Goal: Register for event/course

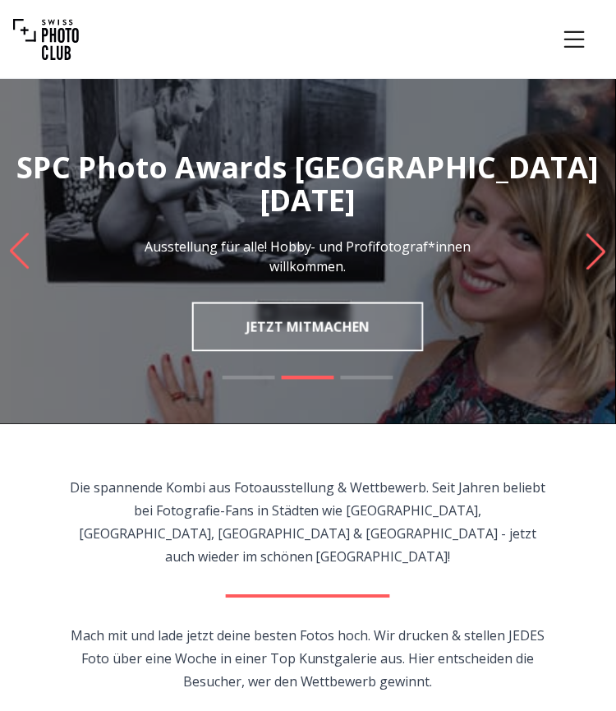
click at [573, 39] on icon "Menu" at bounding box center [575, 38] width 21 height 16
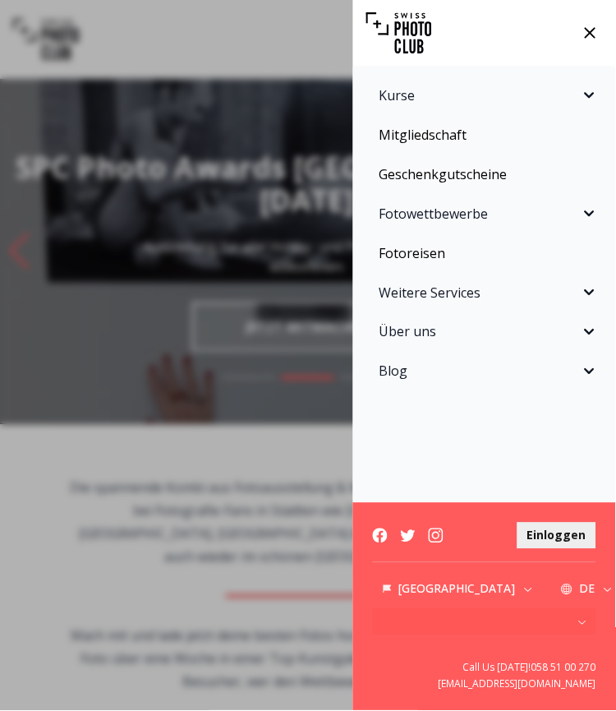
scroll to position [2931, 0]
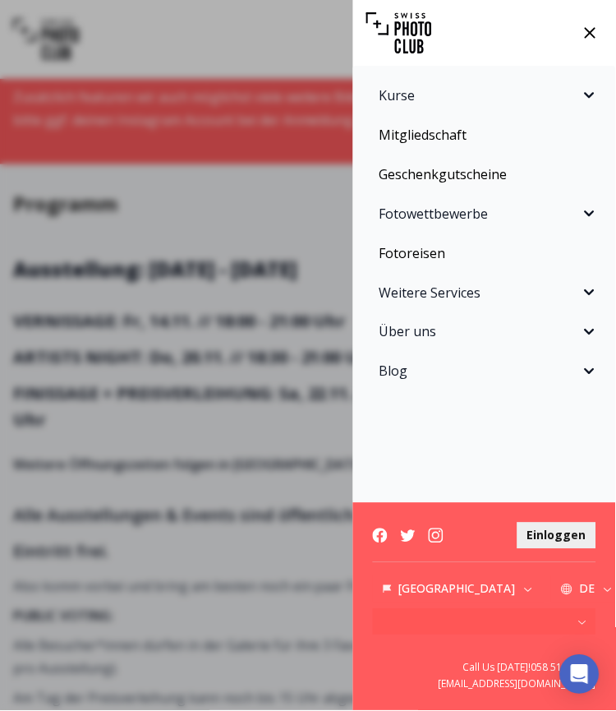
click at [253, 232] on div "Kurse Fotokurse Kommende Kurse Praxis-Workshops Einzelcoaching Kurspakete SPC A…" at bounding box center [308, 355] width 616 height 711
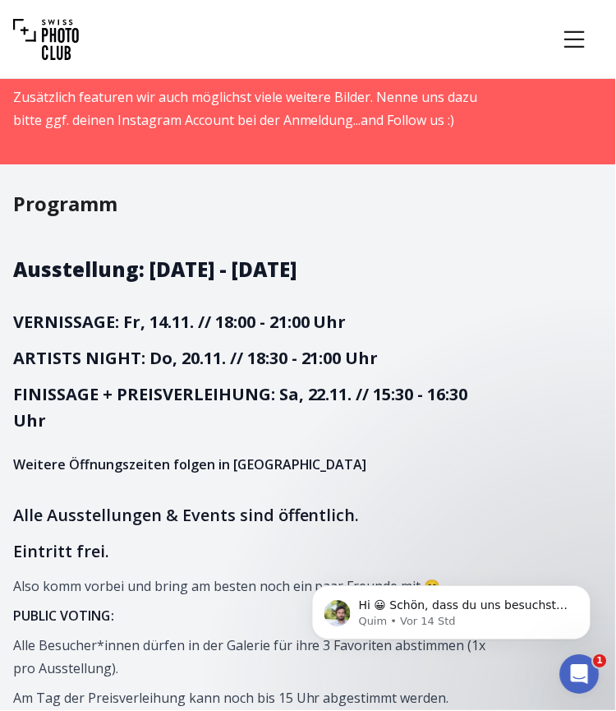
scroll to position [0, 0]
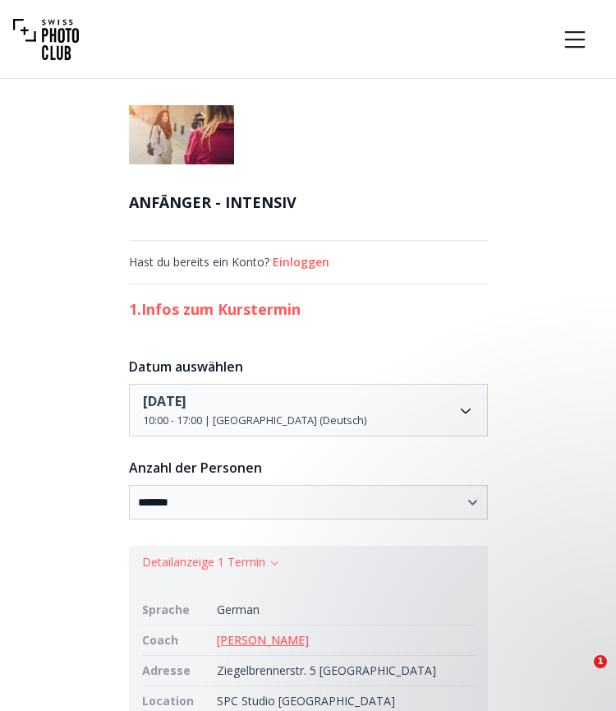
select select "*******"
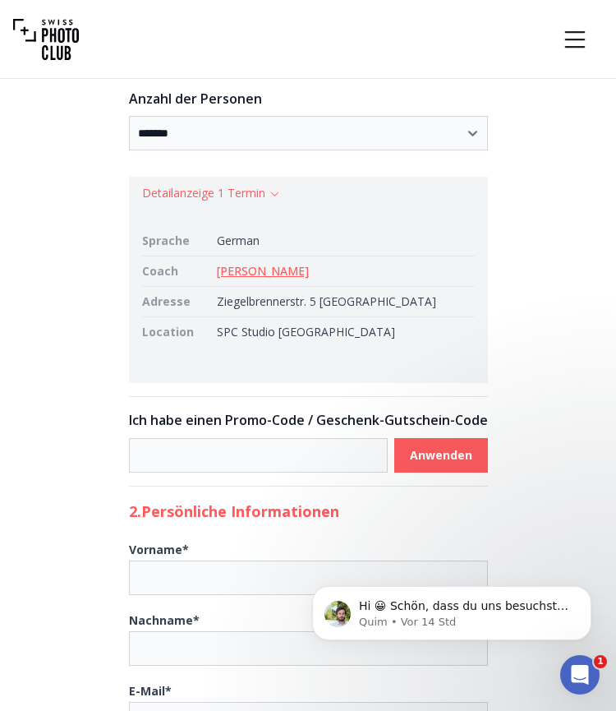
scroll to position [362, 0]
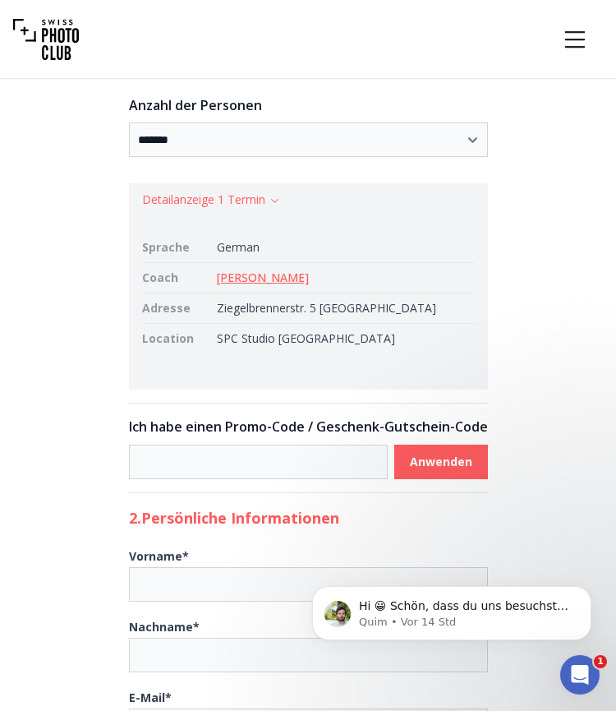
click at [309, 281] on link "[PERSON_NAME]" at bounding box center [263, 278] width 92 height 16
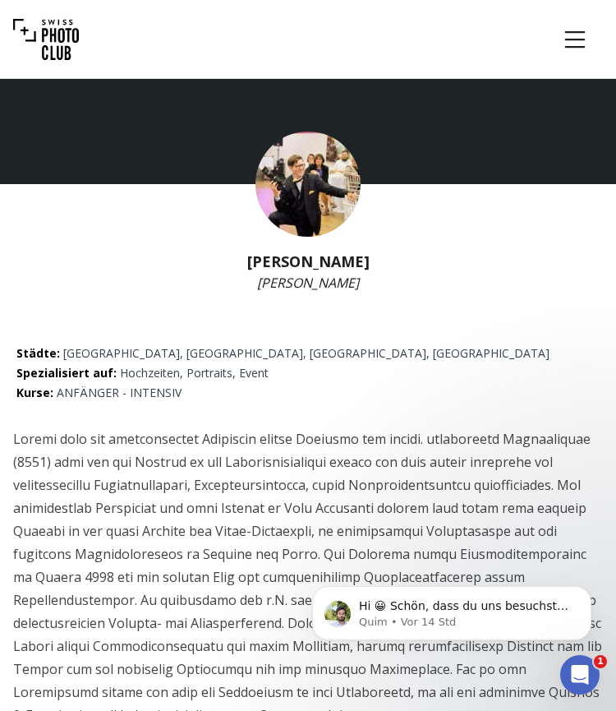
click at [306, 167] on img at bounding box center [308, 184] width 105 height 105
click at [578, 67] on div "Kurse Mitgliedschaft Geschenkgutscheine Fotowettbewerbe Fotoreisen Weitere Serv…" at bounding box center [308, 39] width 616 height 79
click at [578, 57] on button "Menu" at bounding box center [575, 40] width 56 height 56
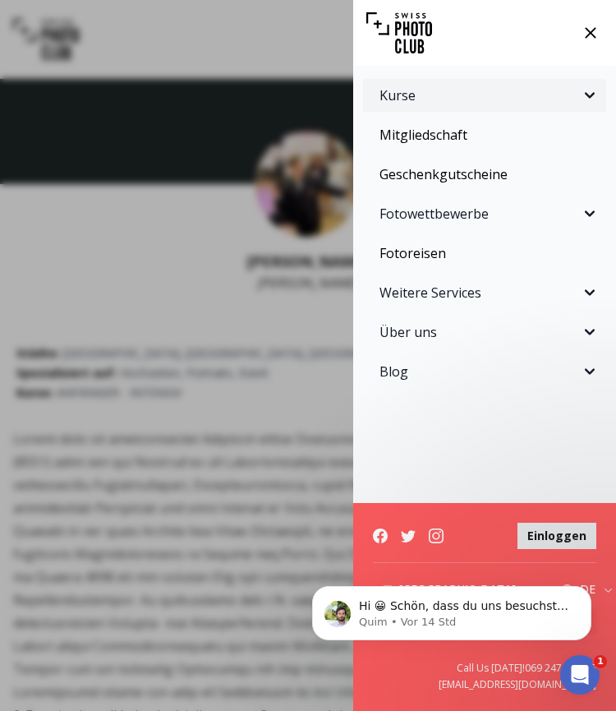
click at [555, 86] on span "Kurse" at bounding box center [480, 95] width 201 height 20
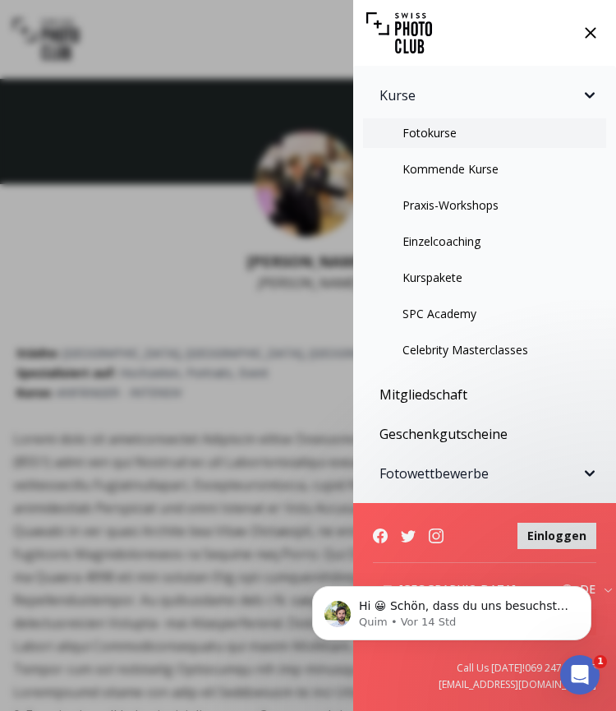
click at [472, 143] on link "Fotokurse" at bounding box center [484, 133] width 243 height 30
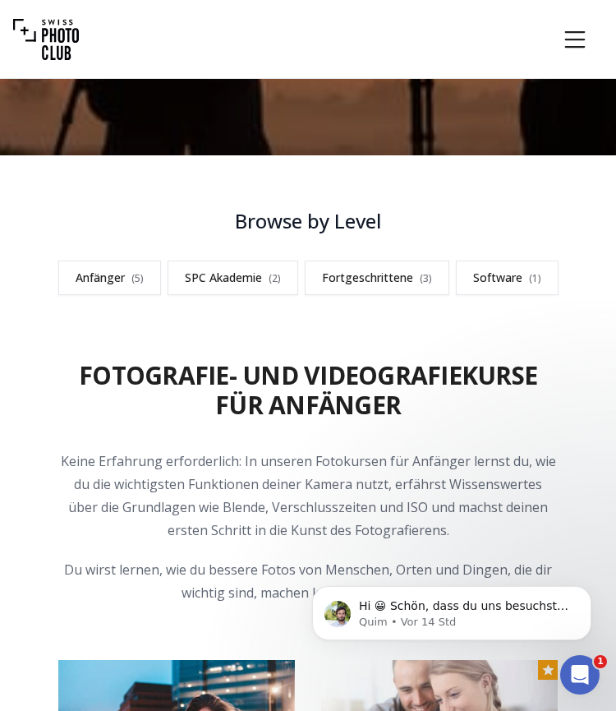
scroll to position [379, 1]
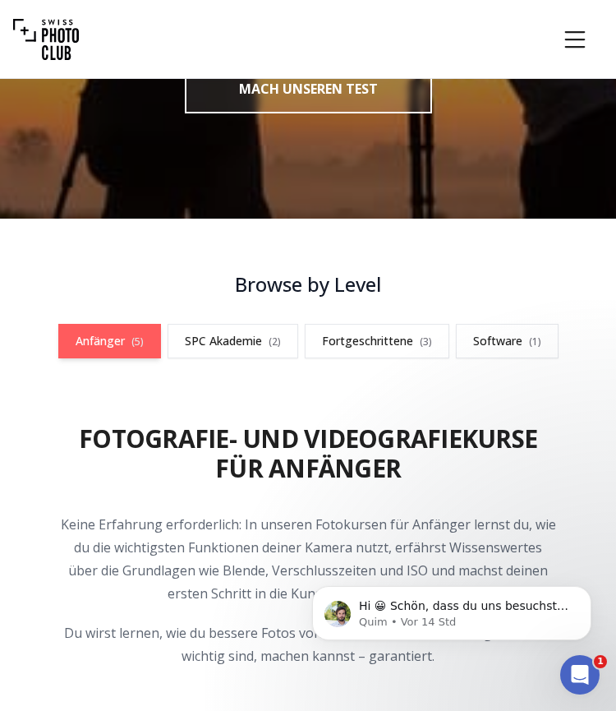
click at [138, 352] on link "Anfänger ( 5 )" at bounding box center [109, 341] width 103 height 35
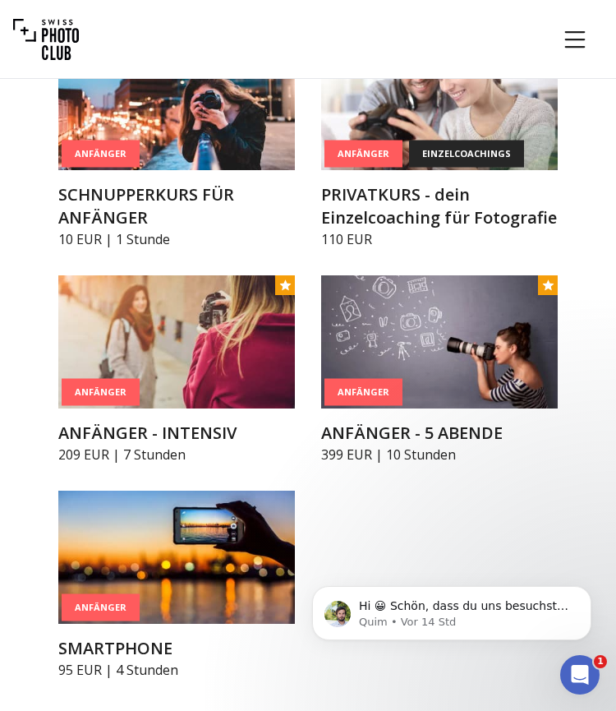
scroll to position [1033, 0]
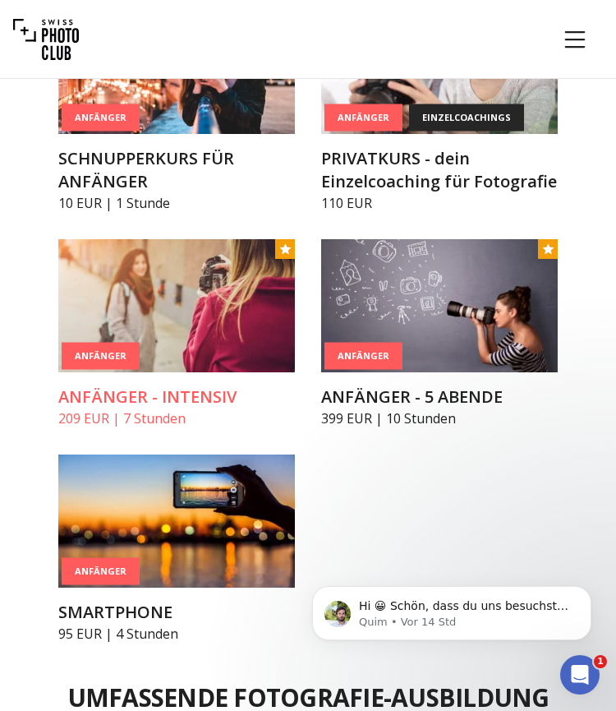
click at [206, 382] on article "Anfänger ANFÄNGER - INTENSIV 209 EUR | 7 Stunden" at bounding box center [176, 333] width 237 height 189
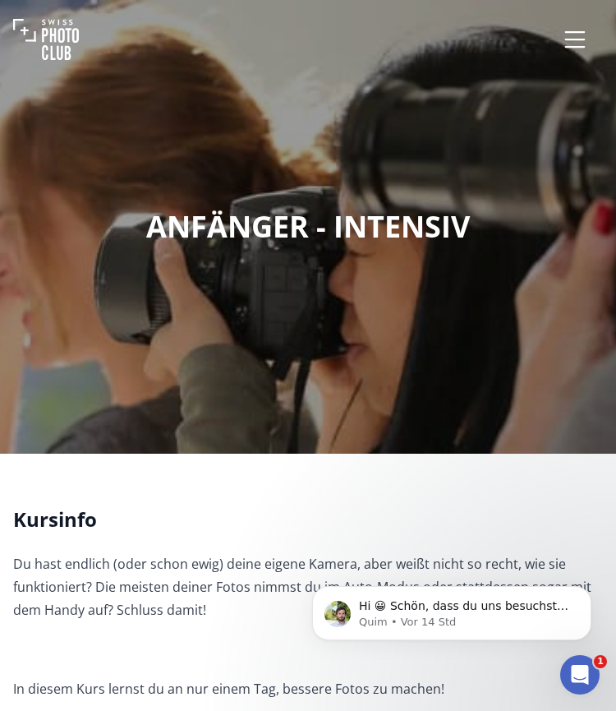
click at [574, 34] on icon "Menu" at bounding box center [576, 40] width 30 height 30
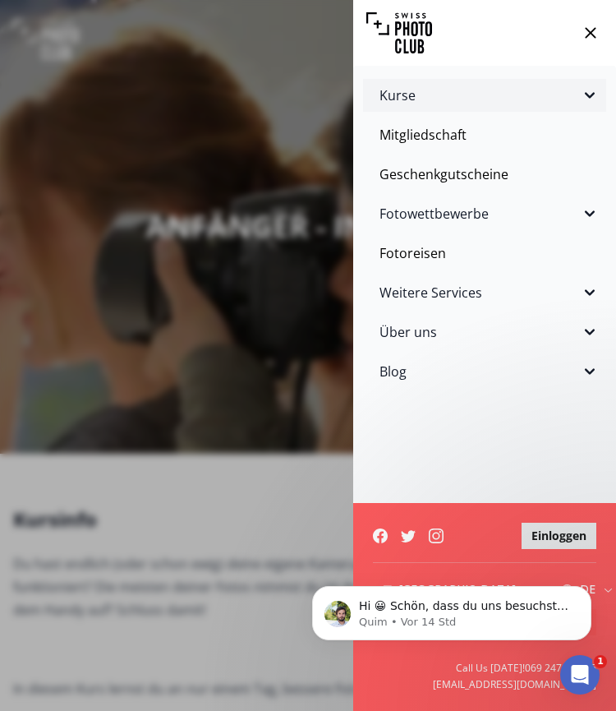
click at [591, 103] on icon "Sidebar" at bounding box center [590, 95] width 20 height 20
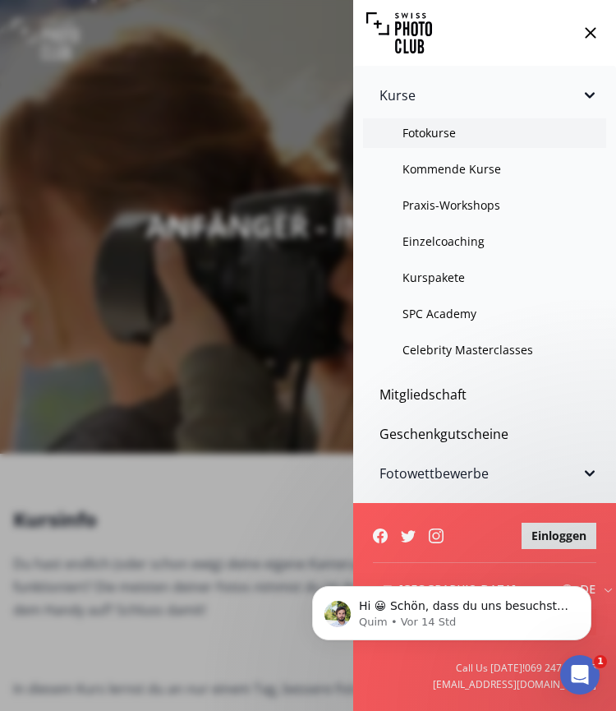
click at [444, 136] on link "Fotokurse" at bounding box center [484, 133] width 243 height 30
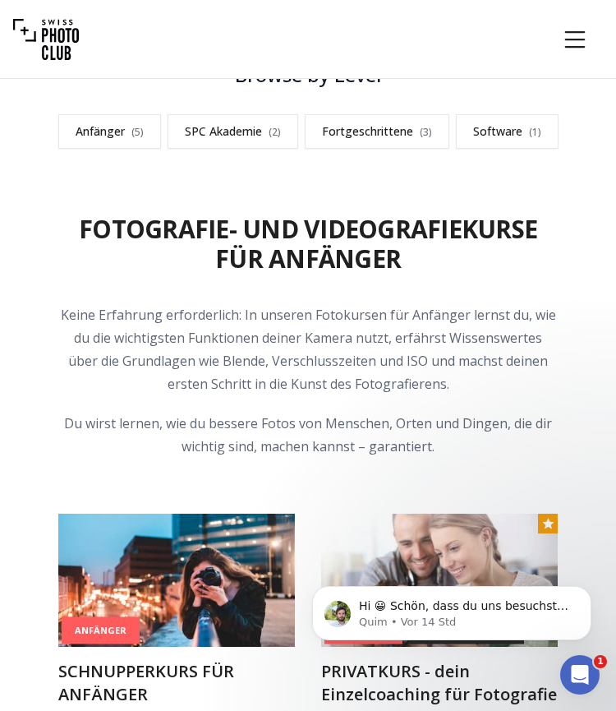
scroll to position [519, 0]
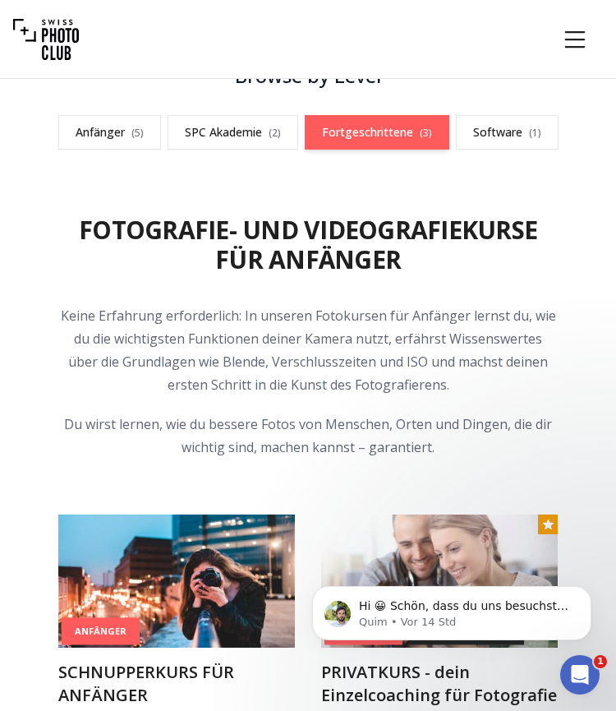
click at [399, 123] on link "Fortgeschrittene ( 3 )" at bounding box center [377, 132] width 145 height 35
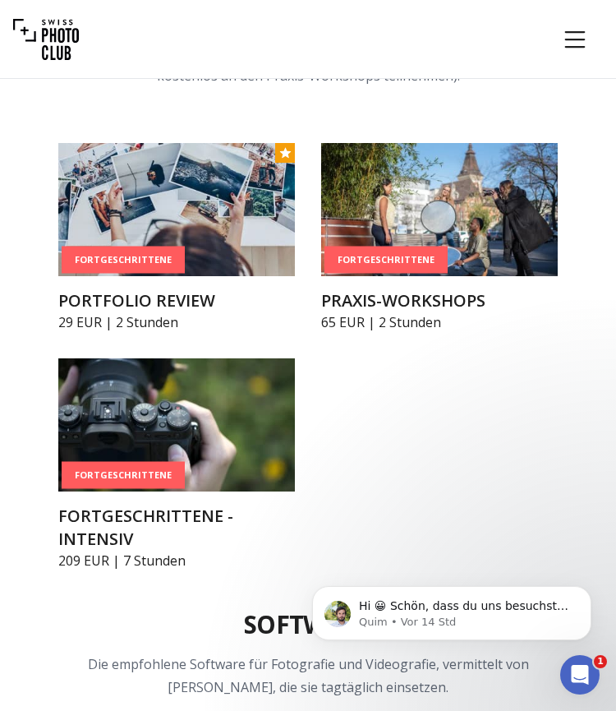
scroll to position [2324, 0]
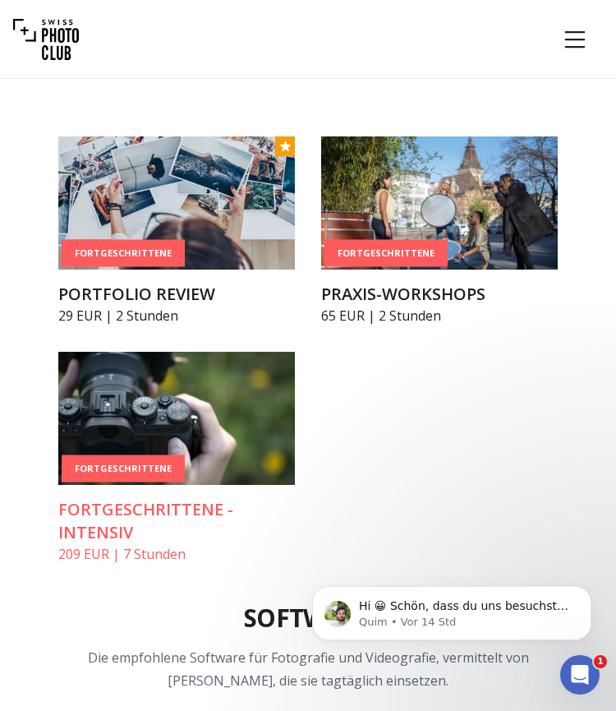
click at [215, 419] on img at bounding box center [176, 418] width 237 height 133
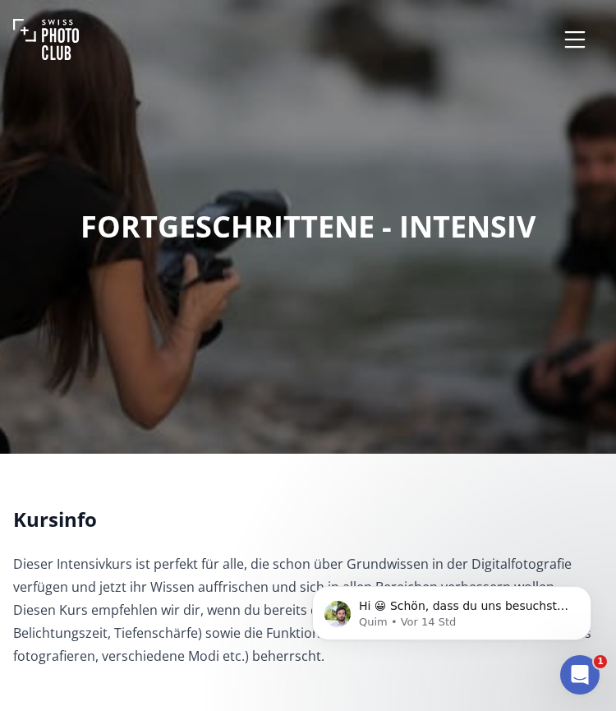
click at [565, 36] on icon "Menu" at bounding box center [576, 40] width 30 height 30
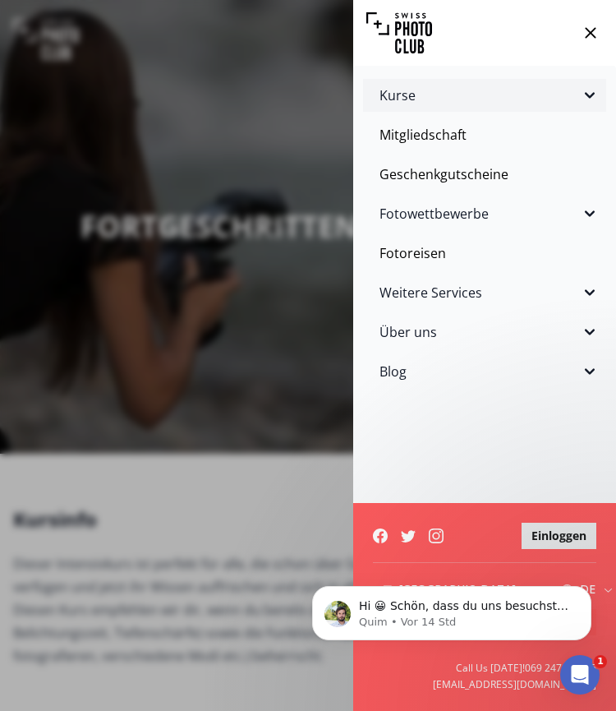
click at [436, 102] on span "Kurse" at bounding box center [480, 95] width 201 height 20
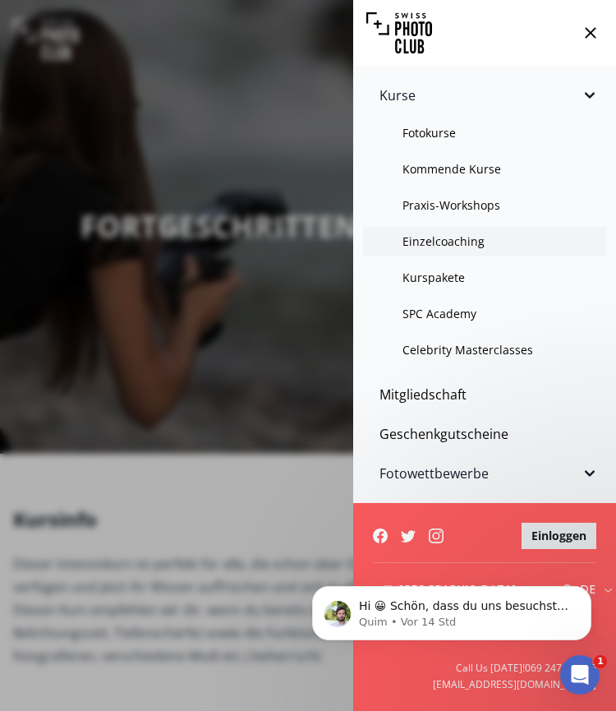
click at [444, 254] on link "Einzelcoaching" at bounding box center [484, 242] width 243 height 30
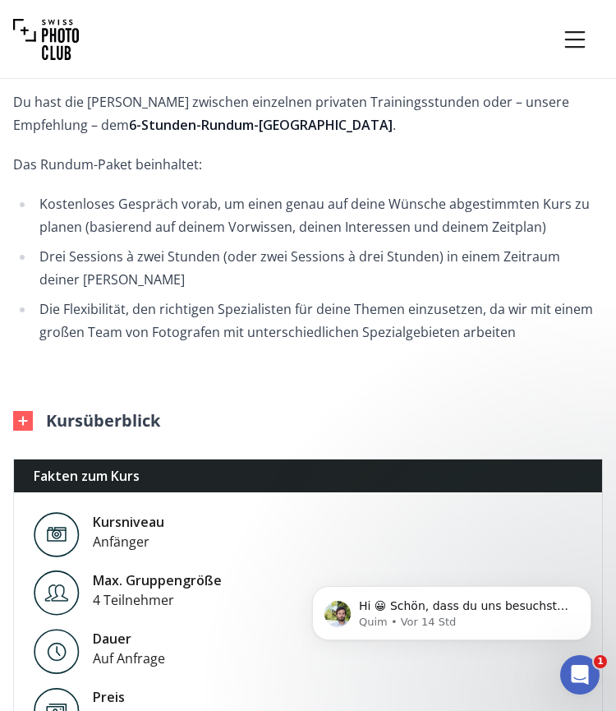
scroll to position [794, 0]
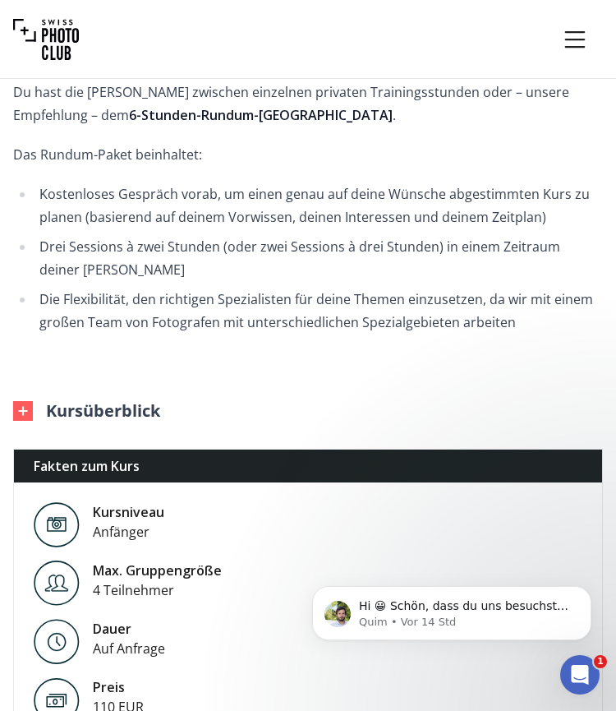
click at [477, 382] on div "PRIVATKURS - dein Einzelcoaching für Fotografie [PERSON_NAME] Dieser Kurs ist d…" at bounding box center [308, 53] width 590 height 740
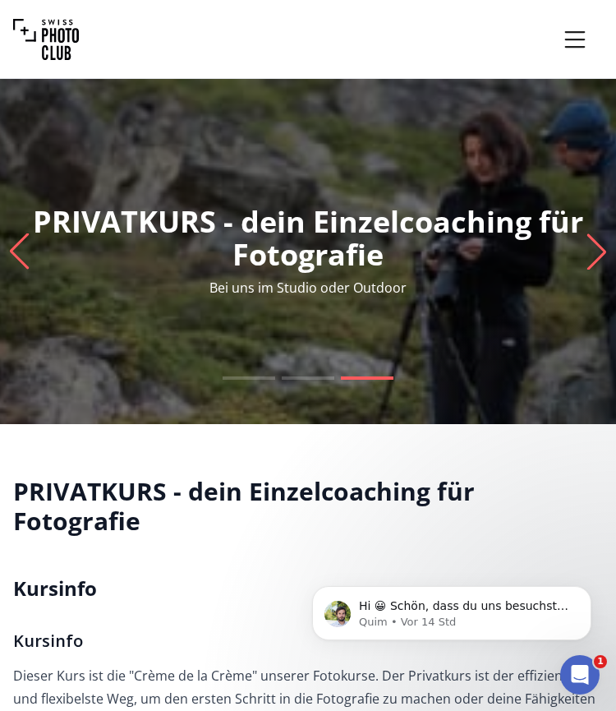
scroll to position [0, 0]
click at [585, 249] on p "PRIVATKURS - dein Einzelcoaching für Fotografie" at bounding box center [308, 238] width 616 height 66
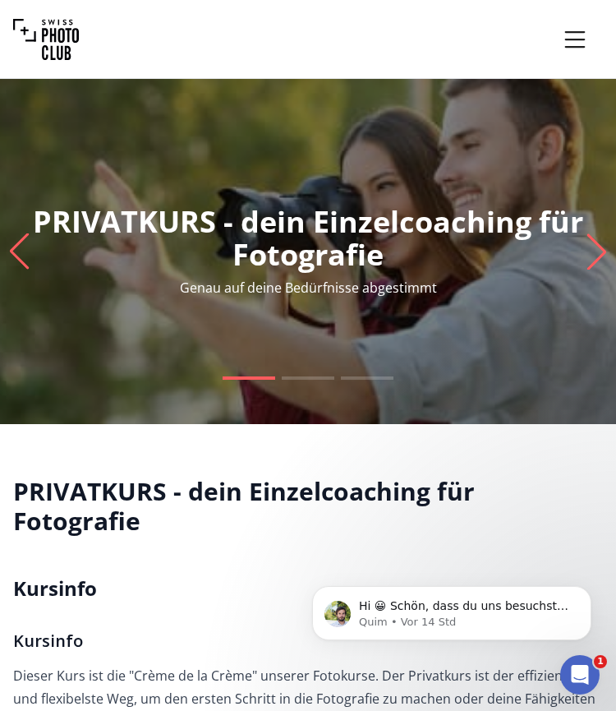
click at [583, 257] on p "PRIVATKURS - dein Einzelcoaching für Fotografie" at bounding box center [308, 238] width 616 height 66
click at [593, 257] on icon "Next slide" at bounding box center [597, 251] width 22 height 36
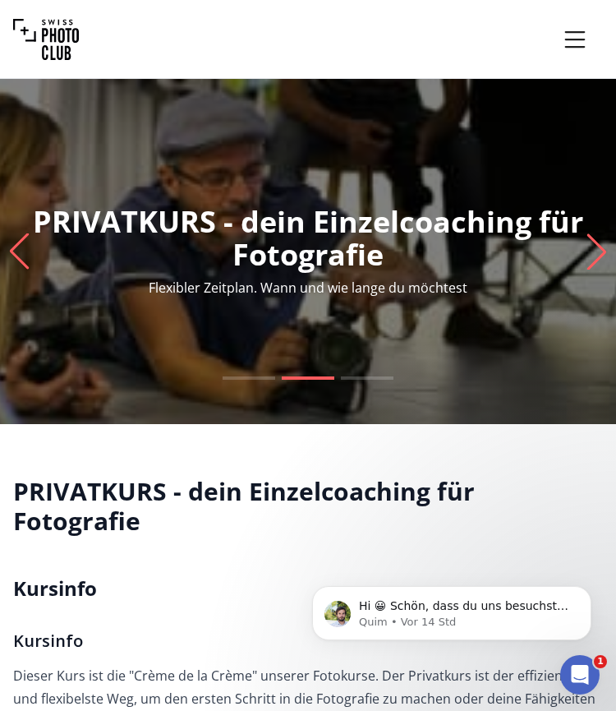
click at [601, 262] on icon "Next slide" at bounding box center [597, 251] width 22 height 36
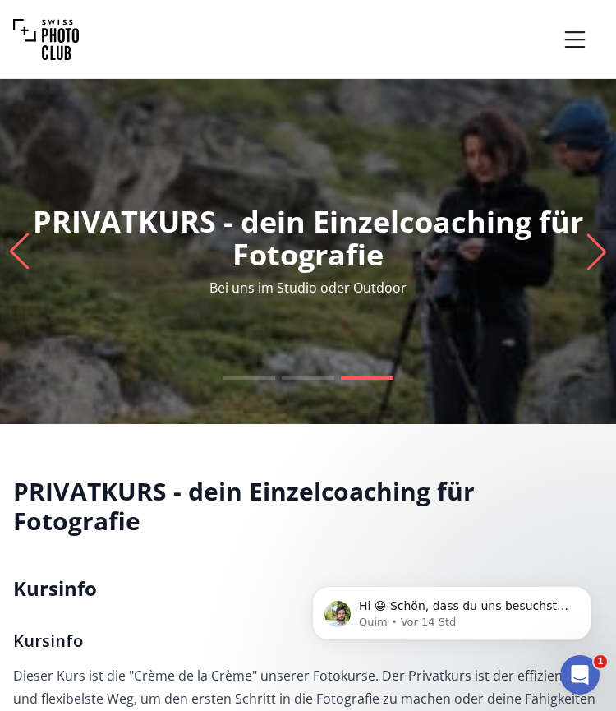
click at [573, 51] on icon "Menu" at bounding box center [576, 40] width 30 height 30
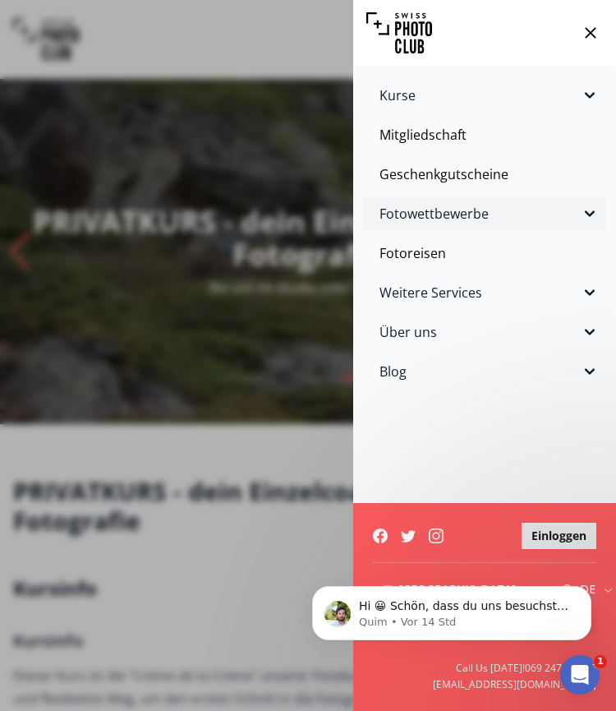
click at [505, 216] on span "Fotowettbewerbe" at bounding box center [480, 214] width 201 height 20
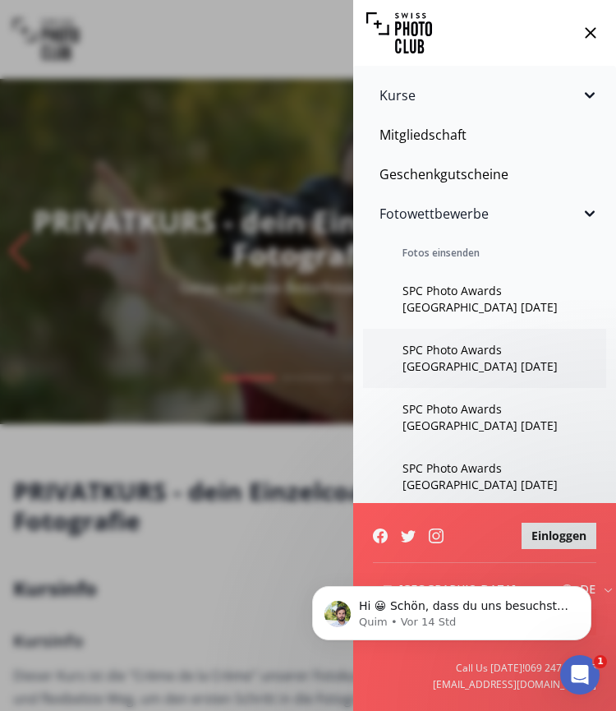
click at [477, 357] on link "SPC Photo Awards [GEOGRAPHIC_DATA] [DATE]" at bounding box center [484, 358] width 243 height 59
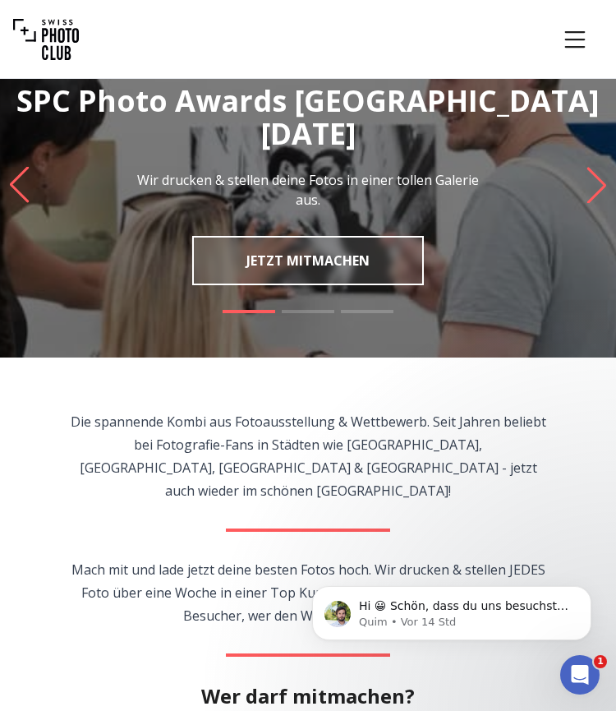
scroll to position [82, 0]
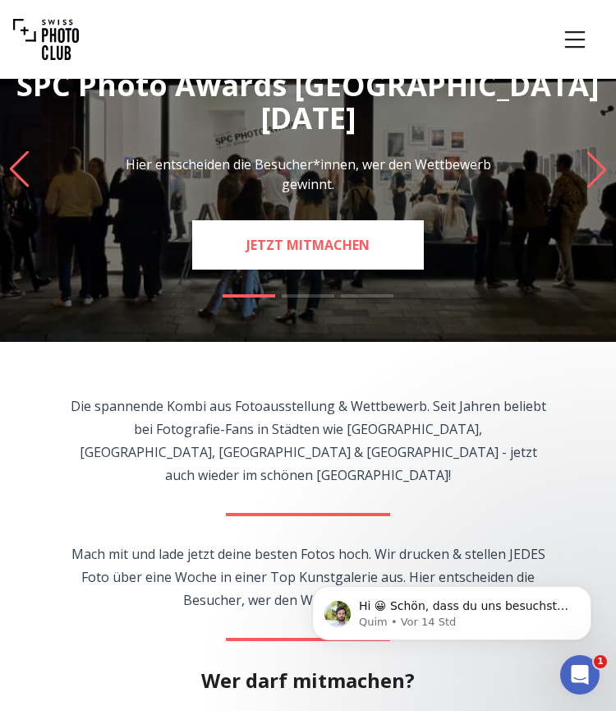
click at [353, 220] on link "JETZT MITMACHEN" at bounding box center [308, 244] width 232 height 49
select select "*******"
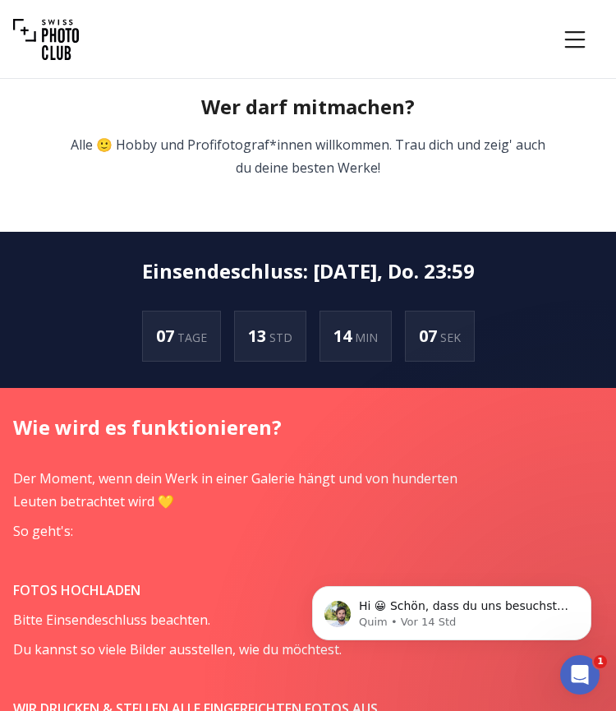
scroll to position [657, 0]
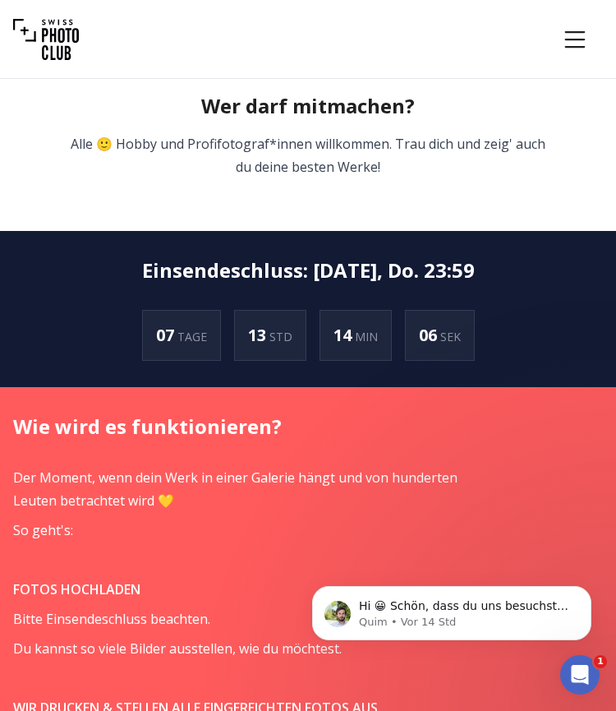
click at [252, 328] on div "13 STD" at bounding box center [270, 335] width 72 height 51
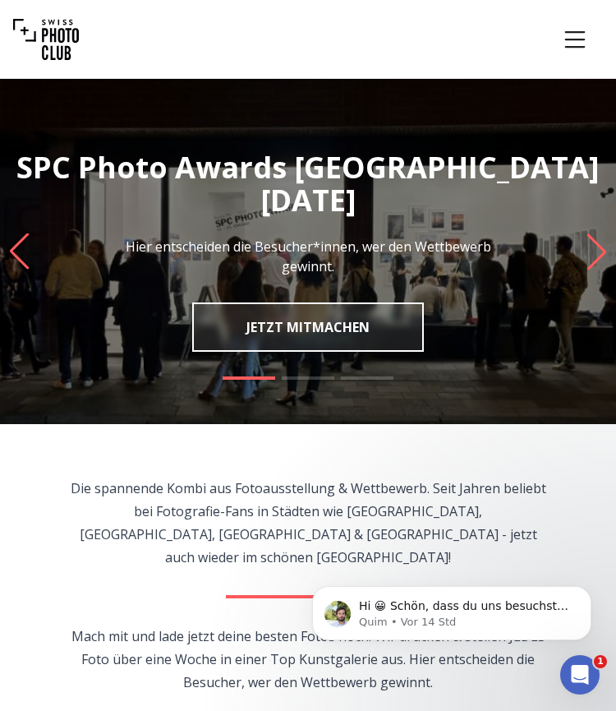
scroll to position [0, 0]
